Goal: Task Accomplishment & Management: Complete application form

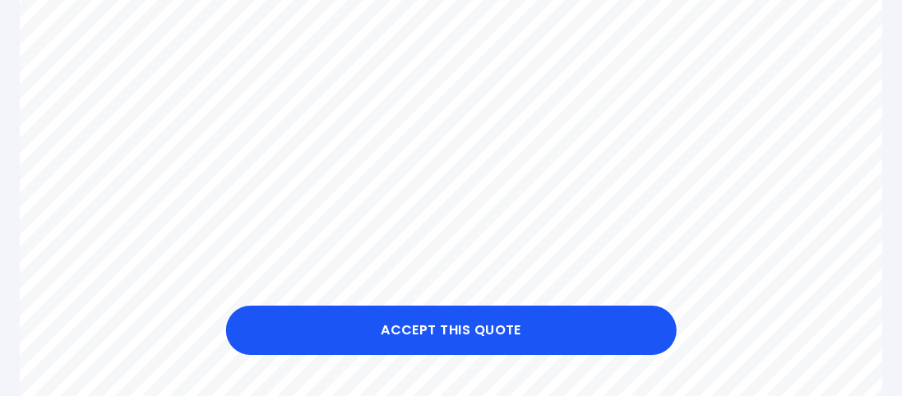
scroll to position [872, 0]
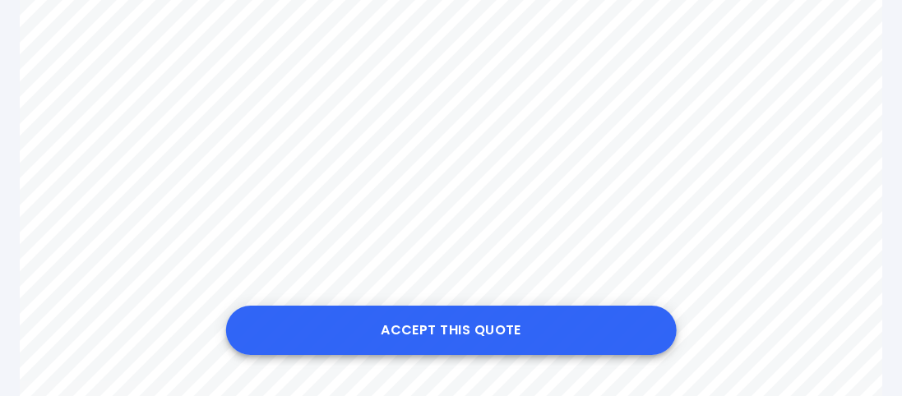
click at [436, 323] on button "Accept this Quote" at bounding box center [450, 330] width 451 height 49
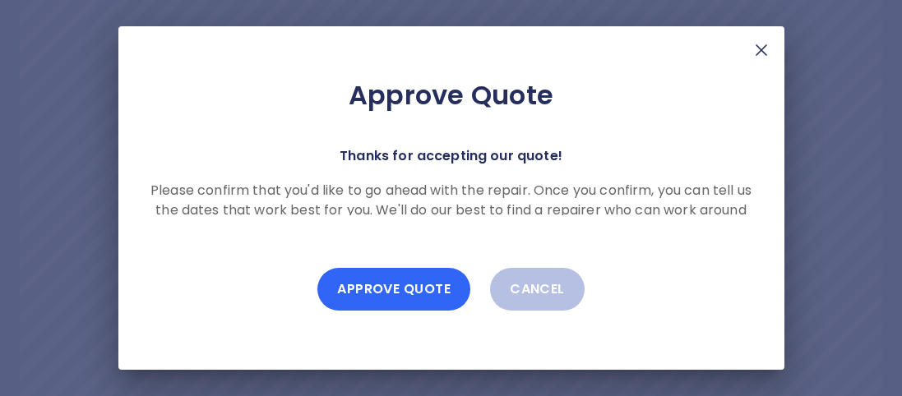
click at [404, 289] on button "Approve Quote" at bounding box center [393, 289] width 153 height 43
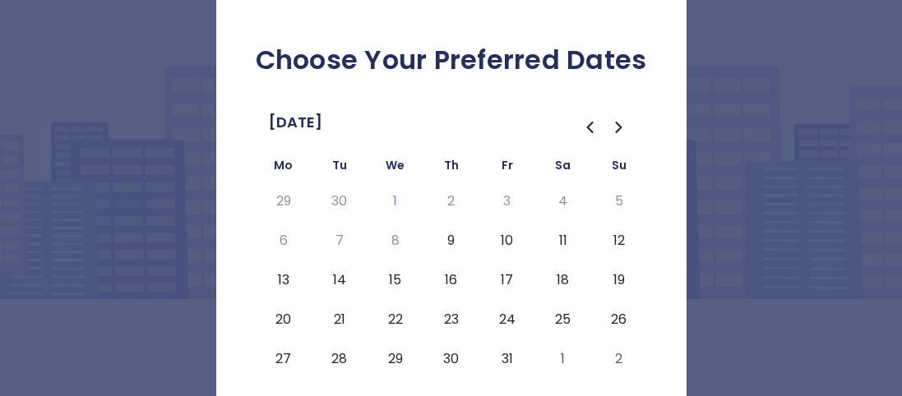
scroll to position [58, 0]
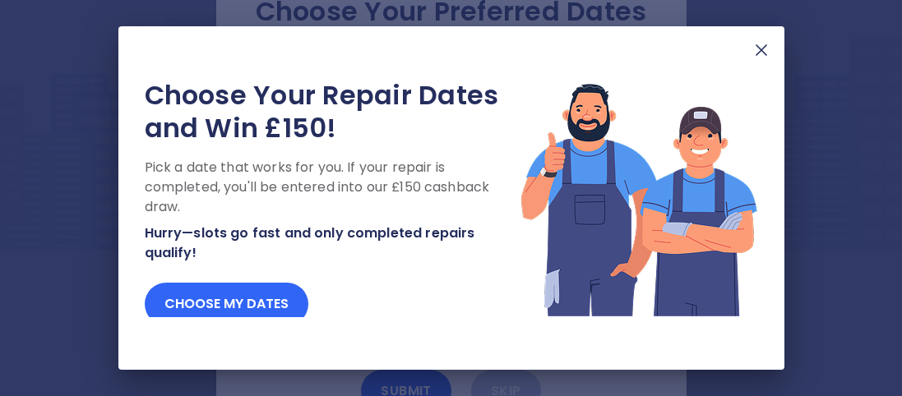
click at [265, 293] on button "Choose my dates" at bounding box center [227, 304] width 164 height 43
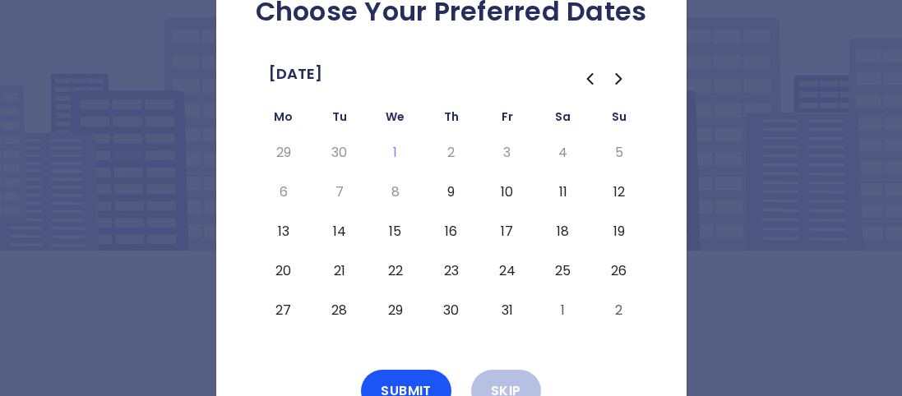
click at [331, 278] on button "21" at bounding box center [340, 271] width 30 height 26
click at [423, 381] on button "Submit" at bounding box center [406, 391] width 90 height 43
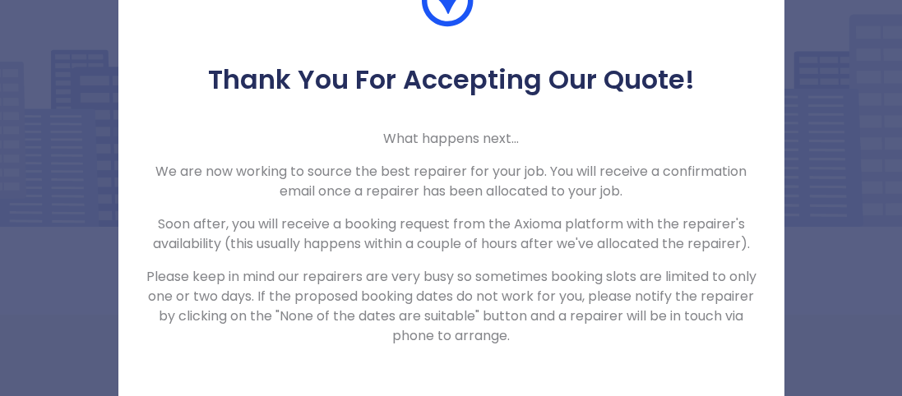
scroll to position [83, 0]
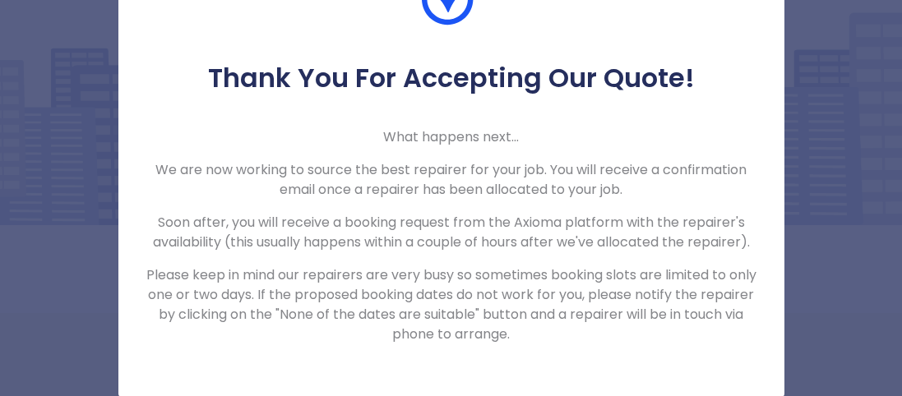
click at [901, 395] on html "Thank You For Accepting Our Quote! What happens next... We are now working to s…" at bounding box center [451, 198] width 902 height 396
